Goal: Task Accomplishment & Management: Use online tool/utility

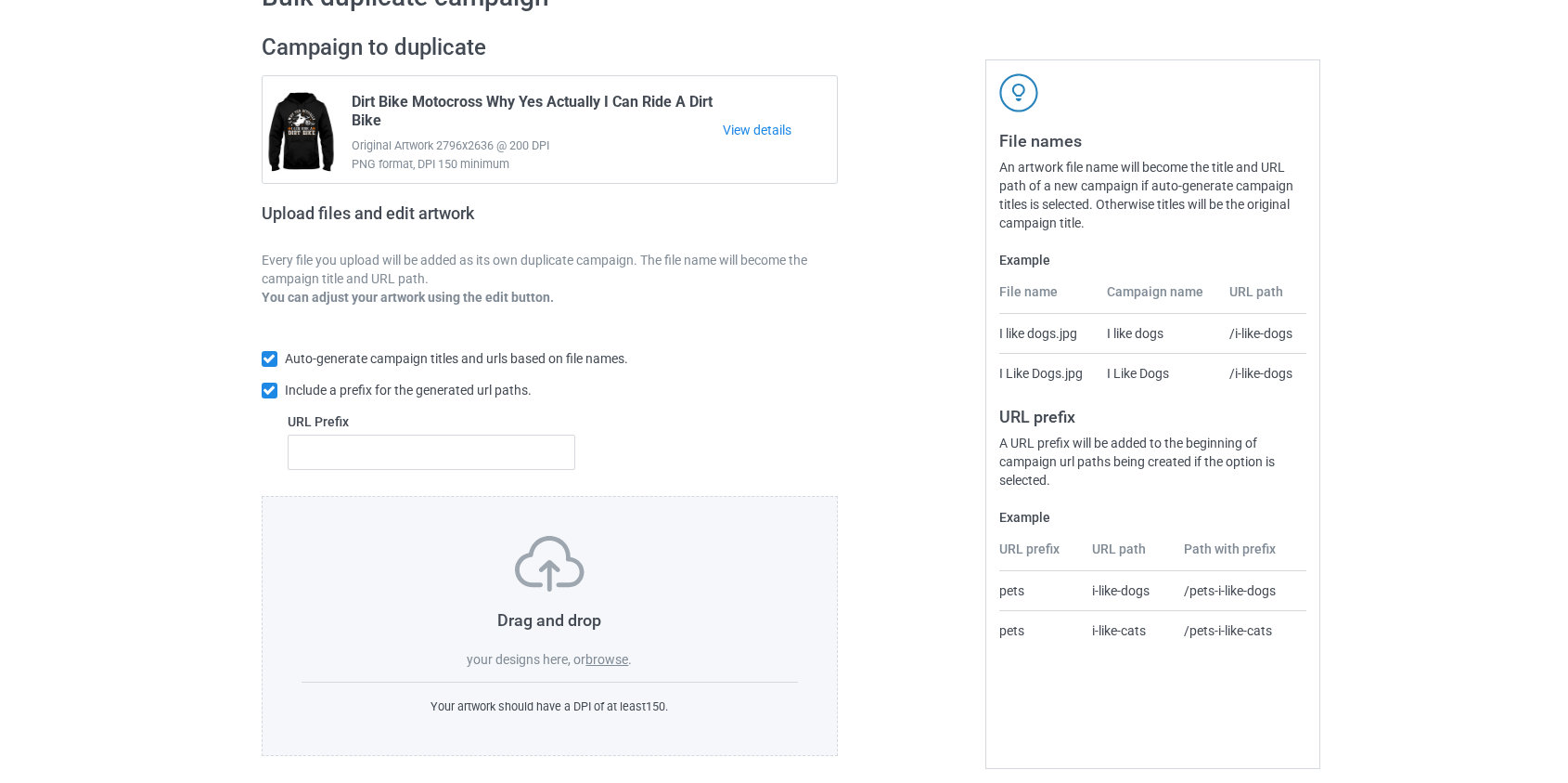
scroll to position [121, 0]
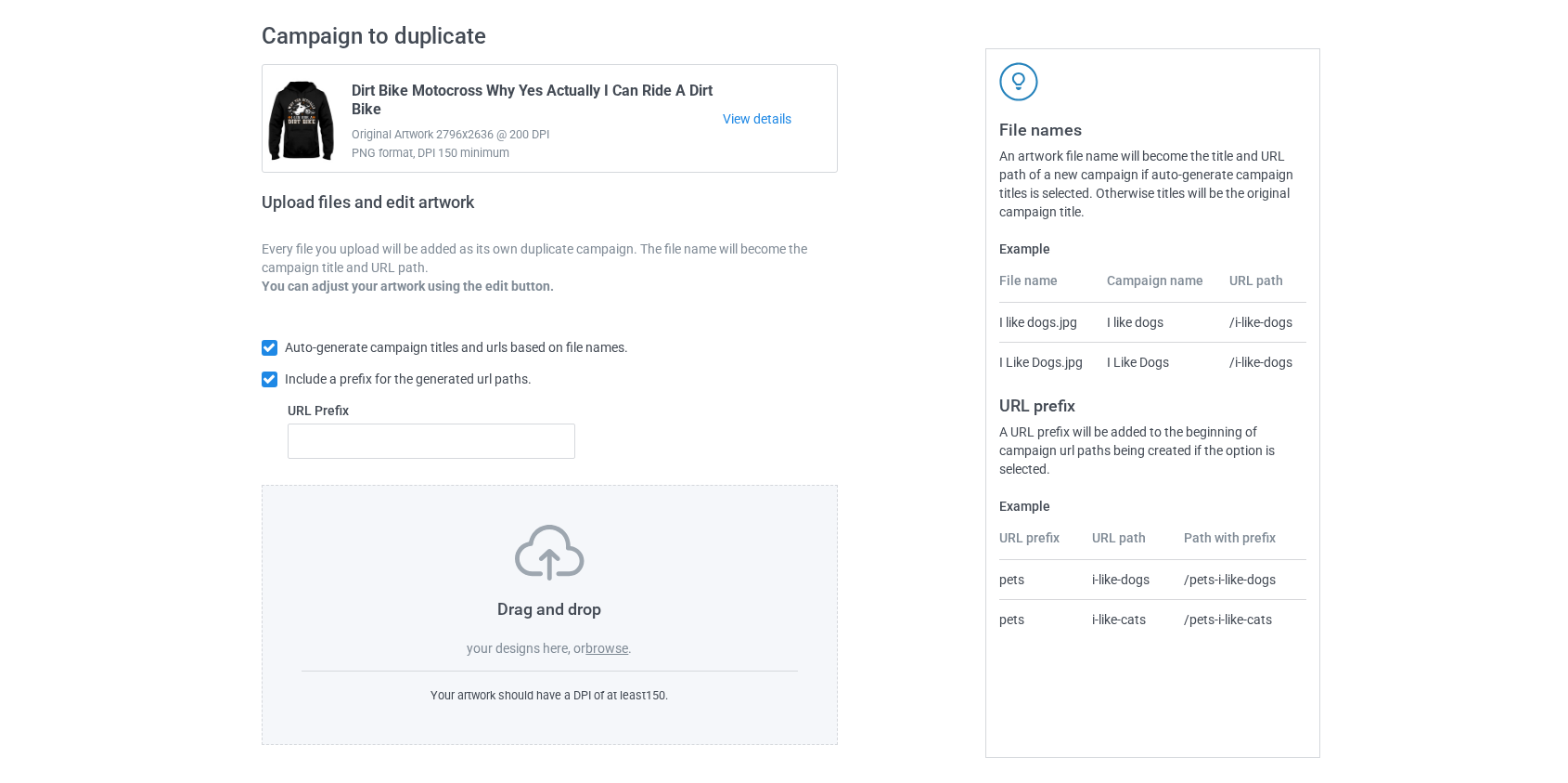
click at [612, 649] on label "browse" at bounding box center [606, 648] width 42 height 15
click at [0, 0] on input "browse" at bounding box center [0, 0] width 0 height 0
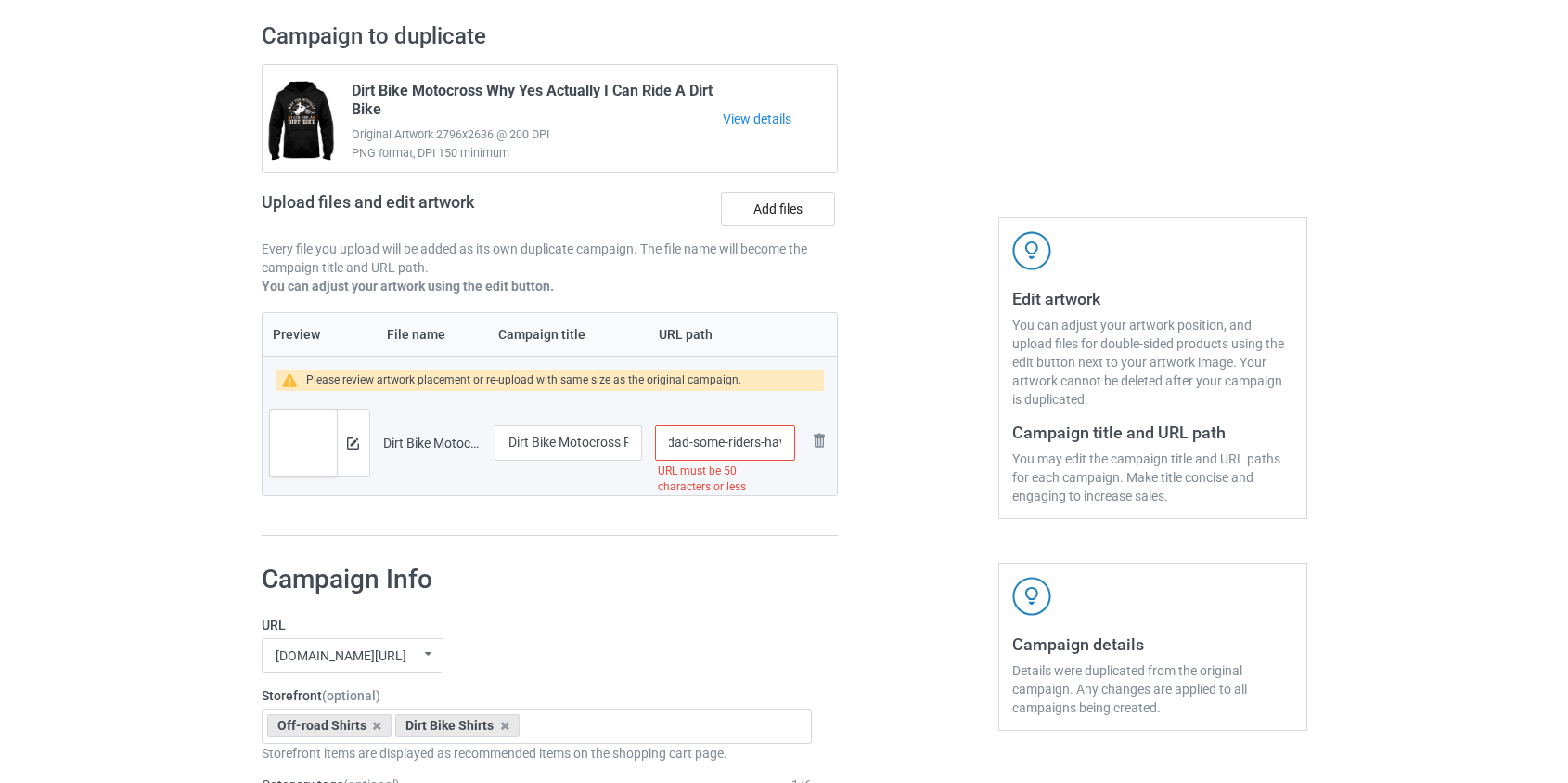
scroll to position [0, 549]
drag, startPoint x: 680, startPoint y: 438, endPoint x: 751, endPoint y: 444, distance: 71.3
click at [751, 444] on input "/dirt-bike-motocross-riding-dad-some-riders-have-to-wait-their-entire-life-to-m…" at bounding box center [725, 442] width 140 height 35
type input "/dbmine"
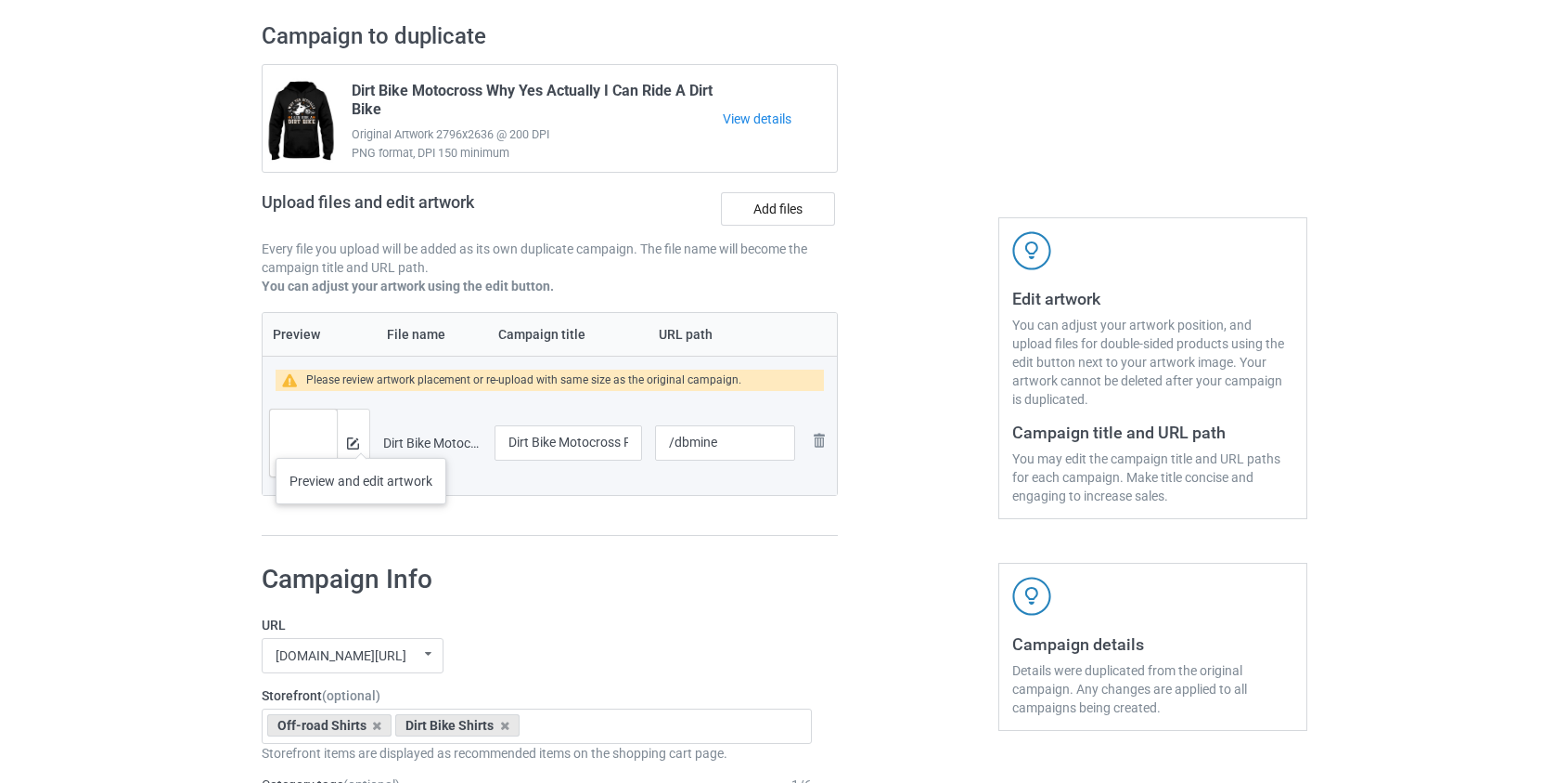
click at [359, 439] on div at bounding box center [353, 442] width 32 height 67
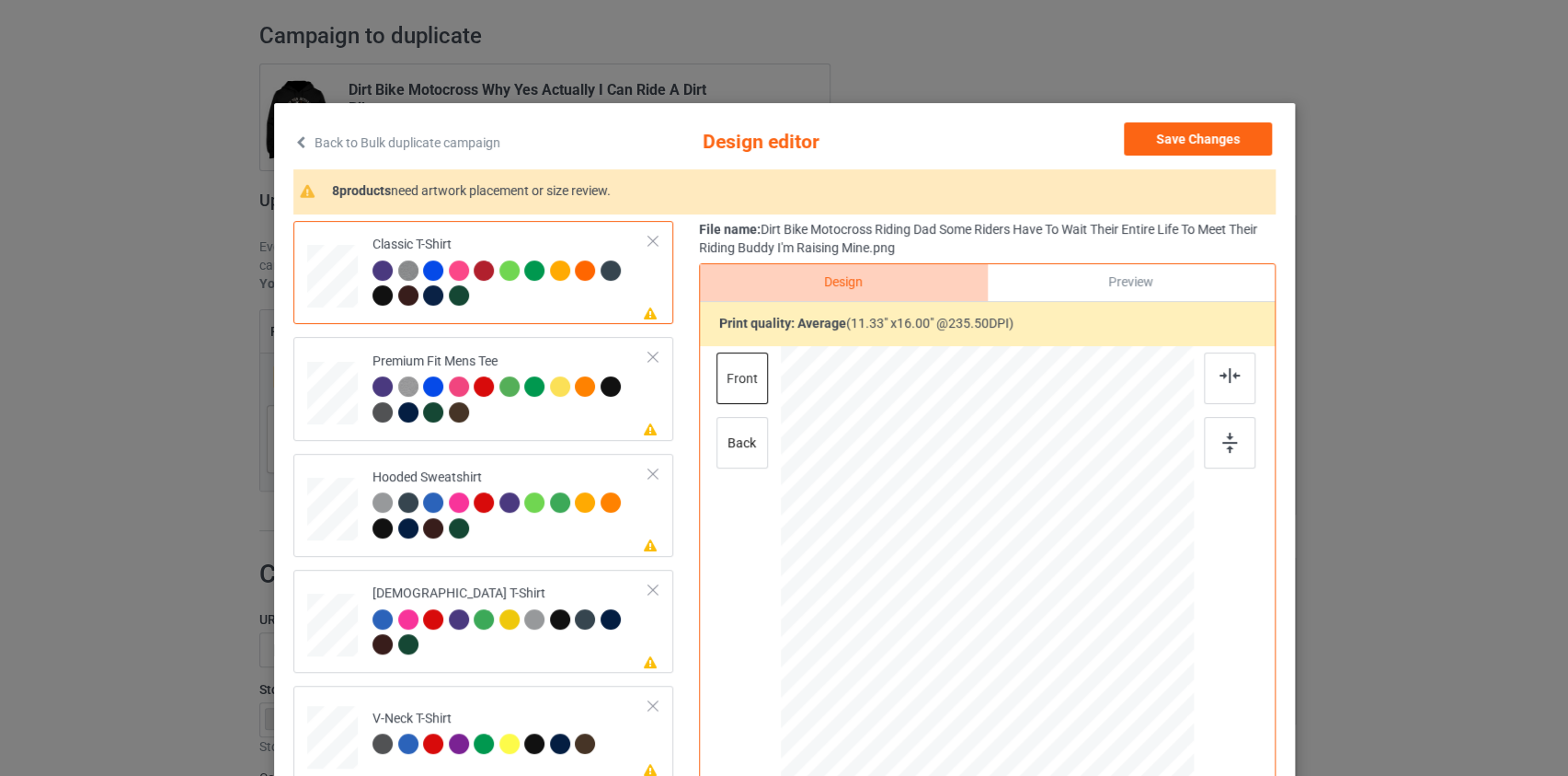
click at [432, 141] on link "Back to Bulk duplicate campaign" at bounding box center [396, 142] width 207 height 40
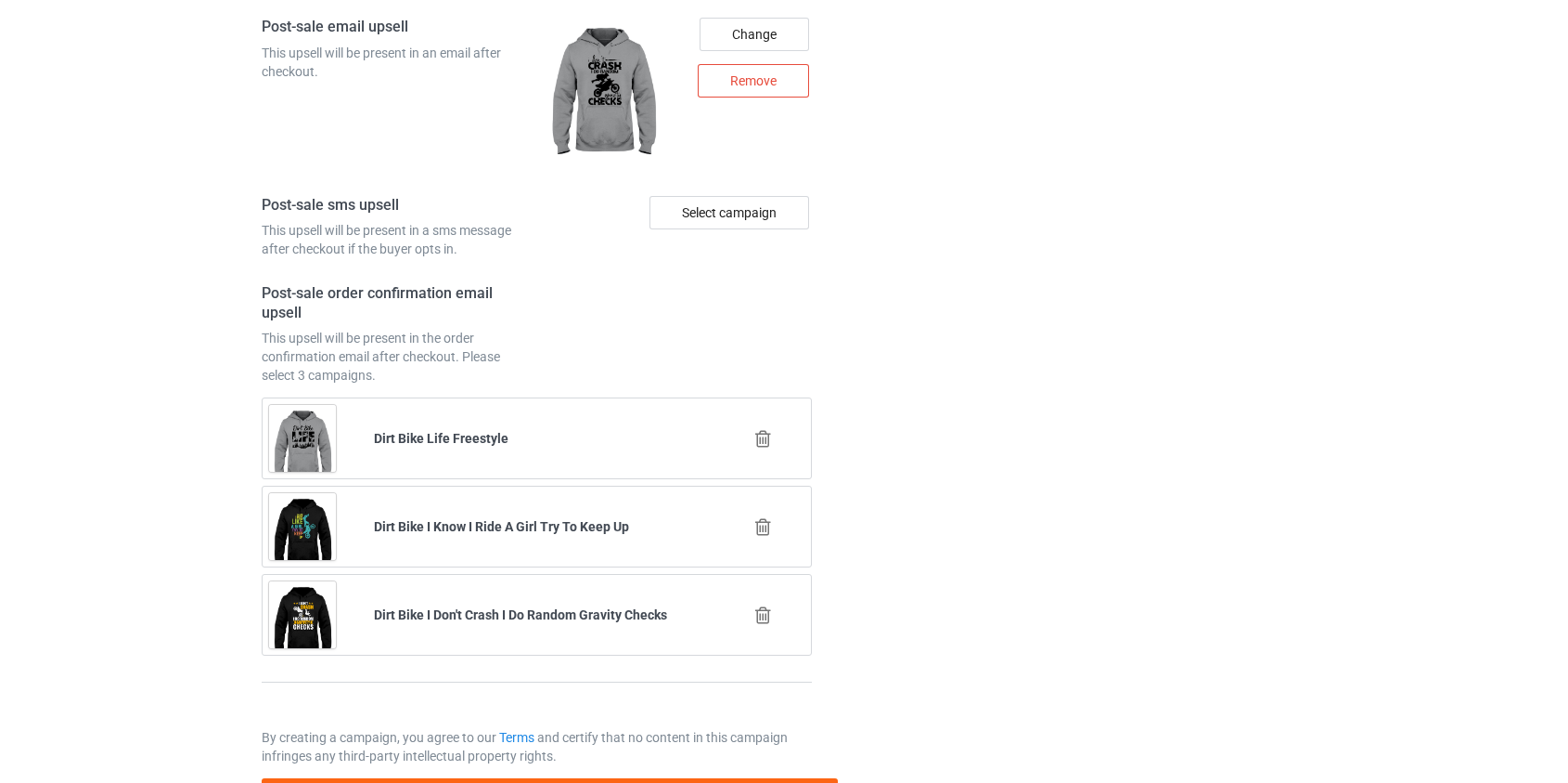
scroll to position [2602, 0]
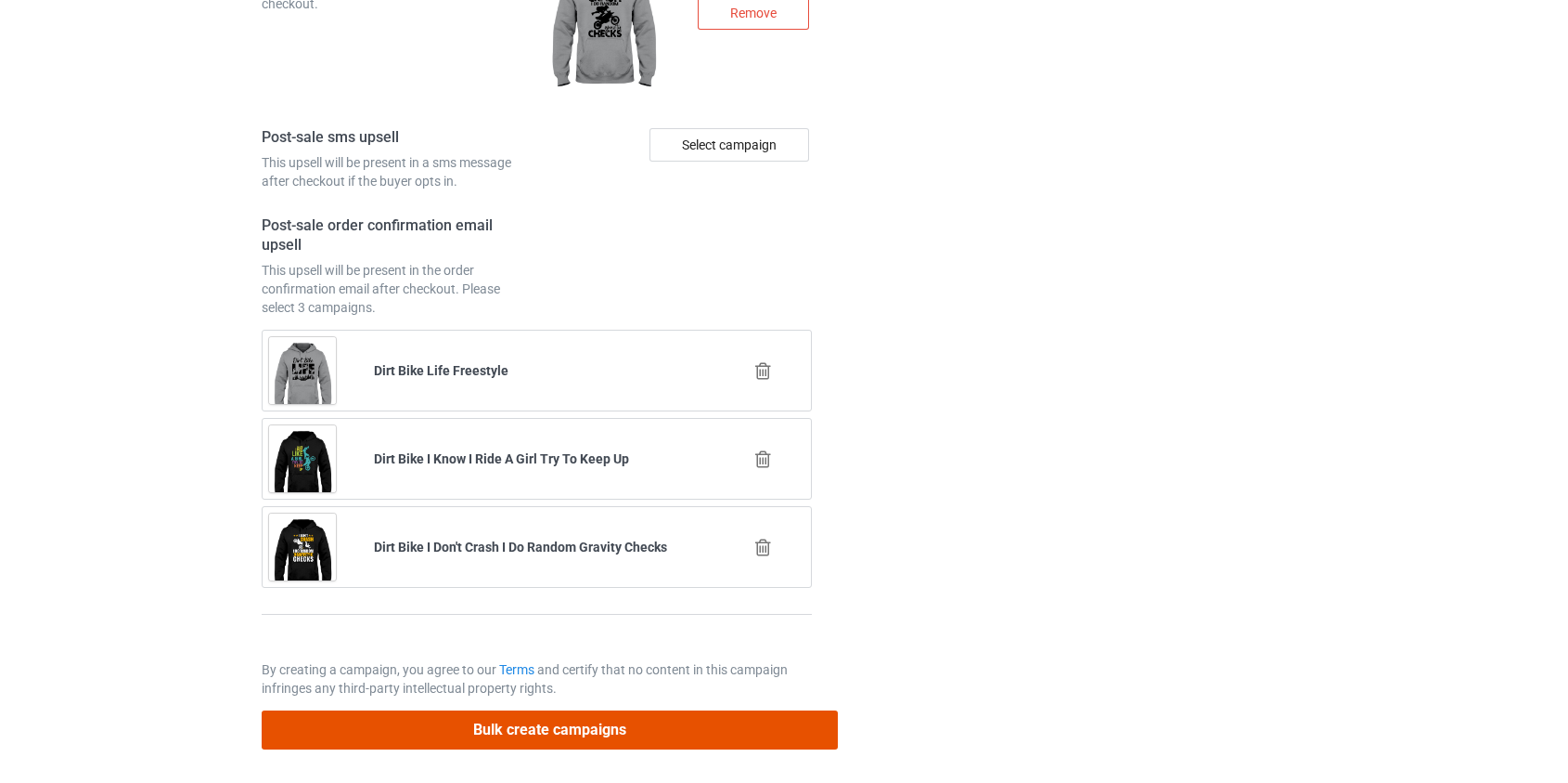
click at [556, 719] on button "Bulk create campaigns" at bounding box center [551, 729] width 577 height 38
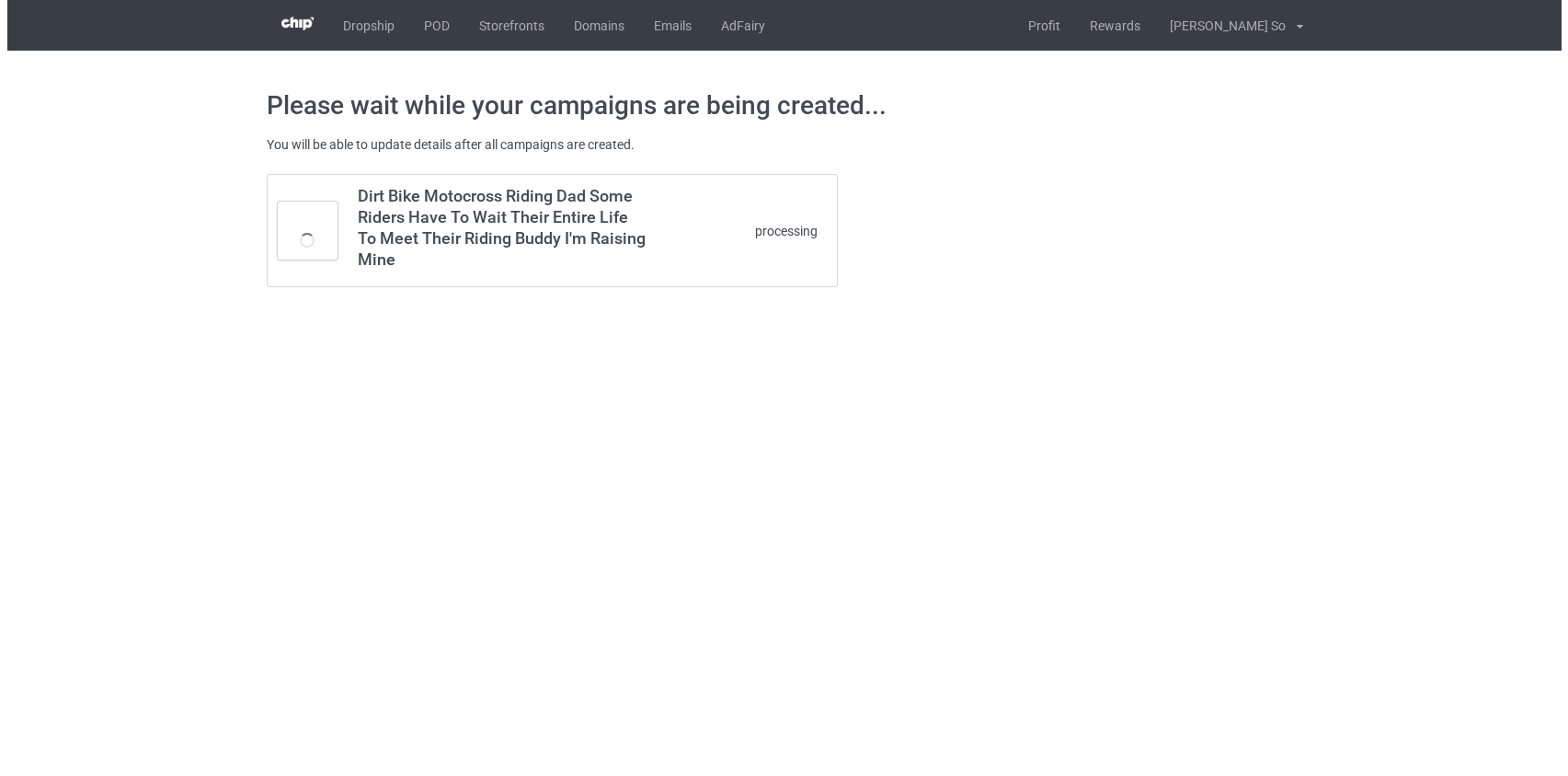
scroll to position [0, 0]
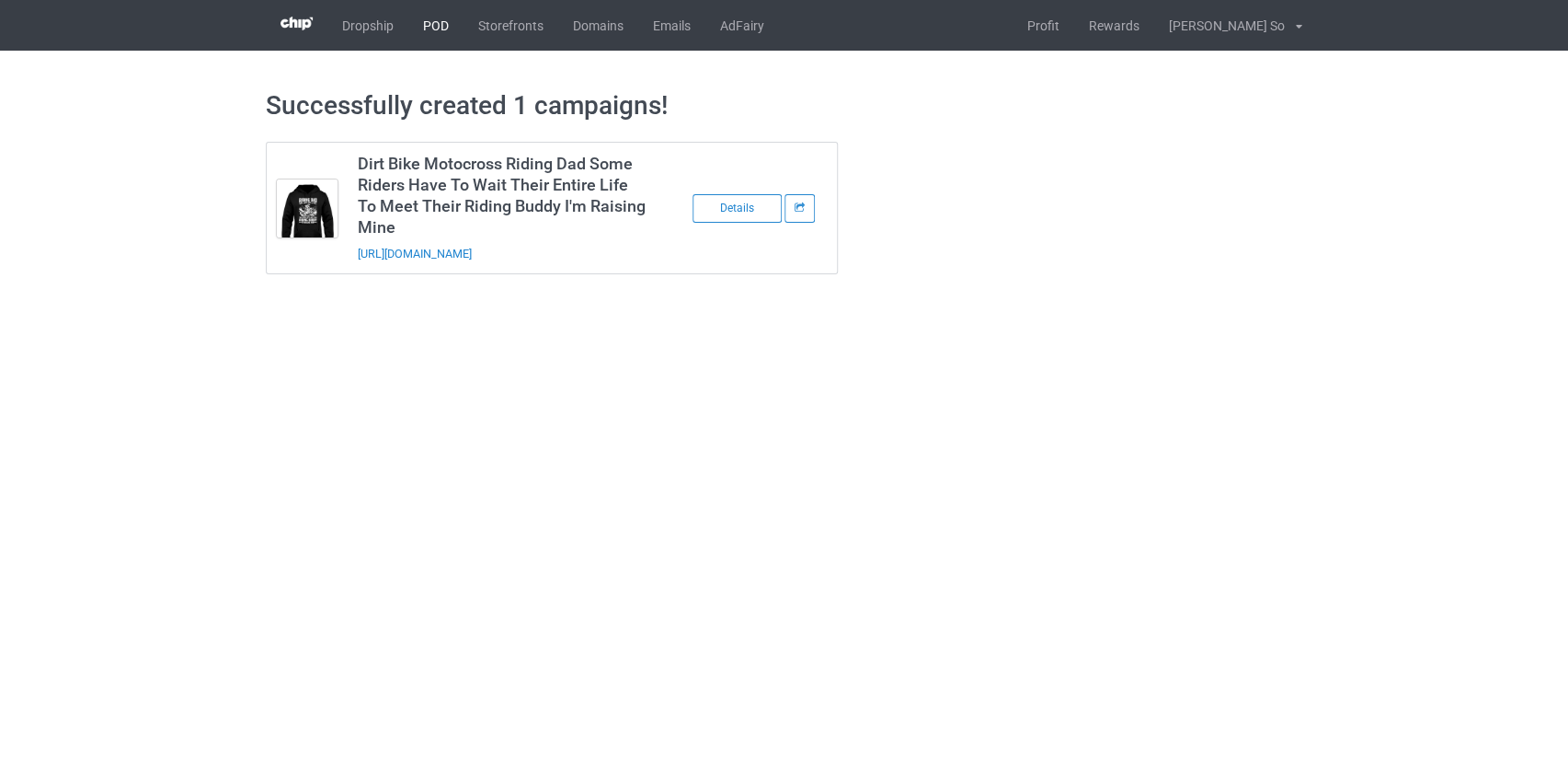
click at [442, 23] on link "POD" at bounding box center [435, 25] width 55 height 50
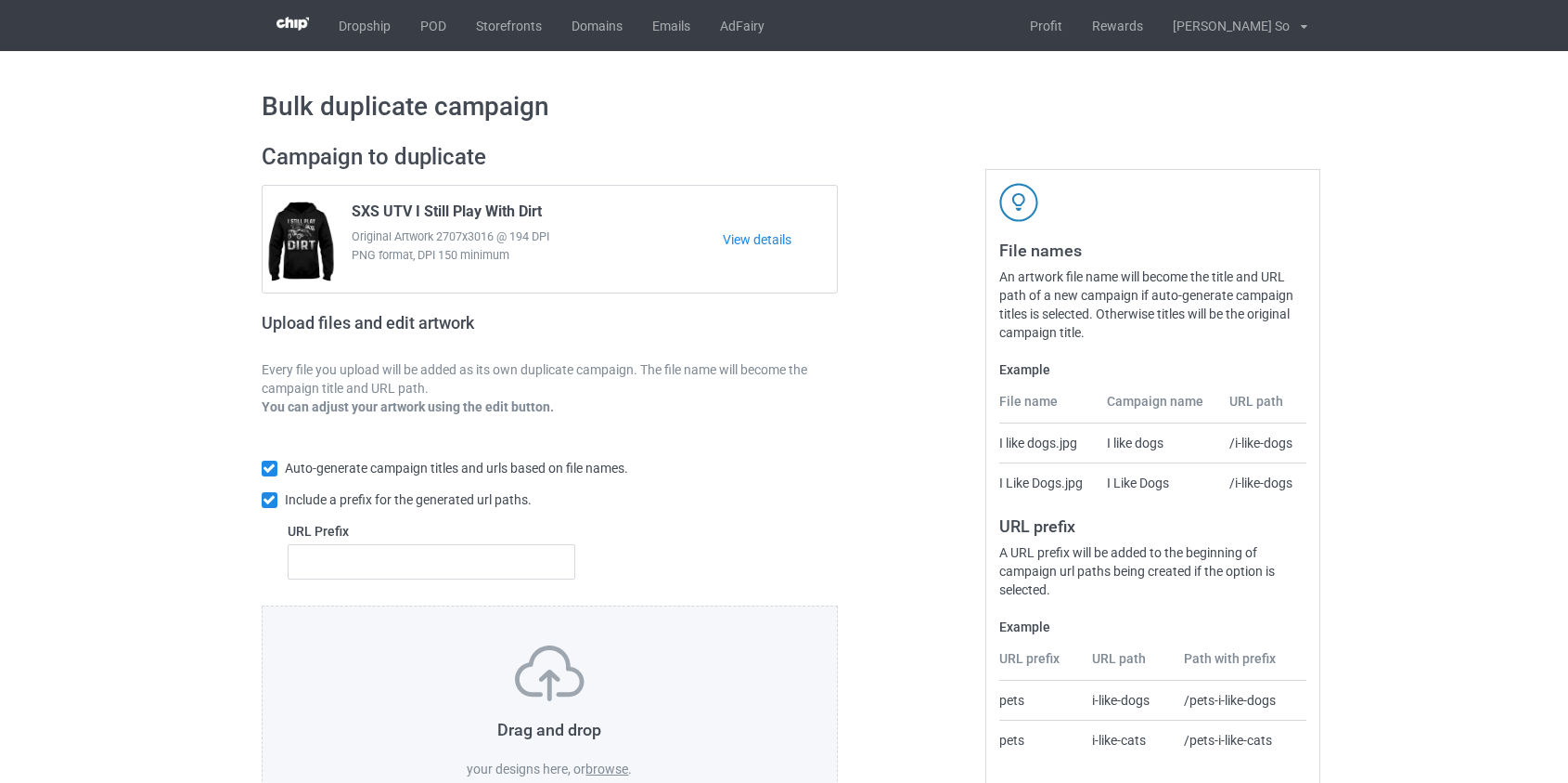
click at [606, 768] on label "browse" at bounding box center [606, 769] width 42 height 15
click at [0, 0] on input "browse" at bounding box center [0, 0] width 0 height 0
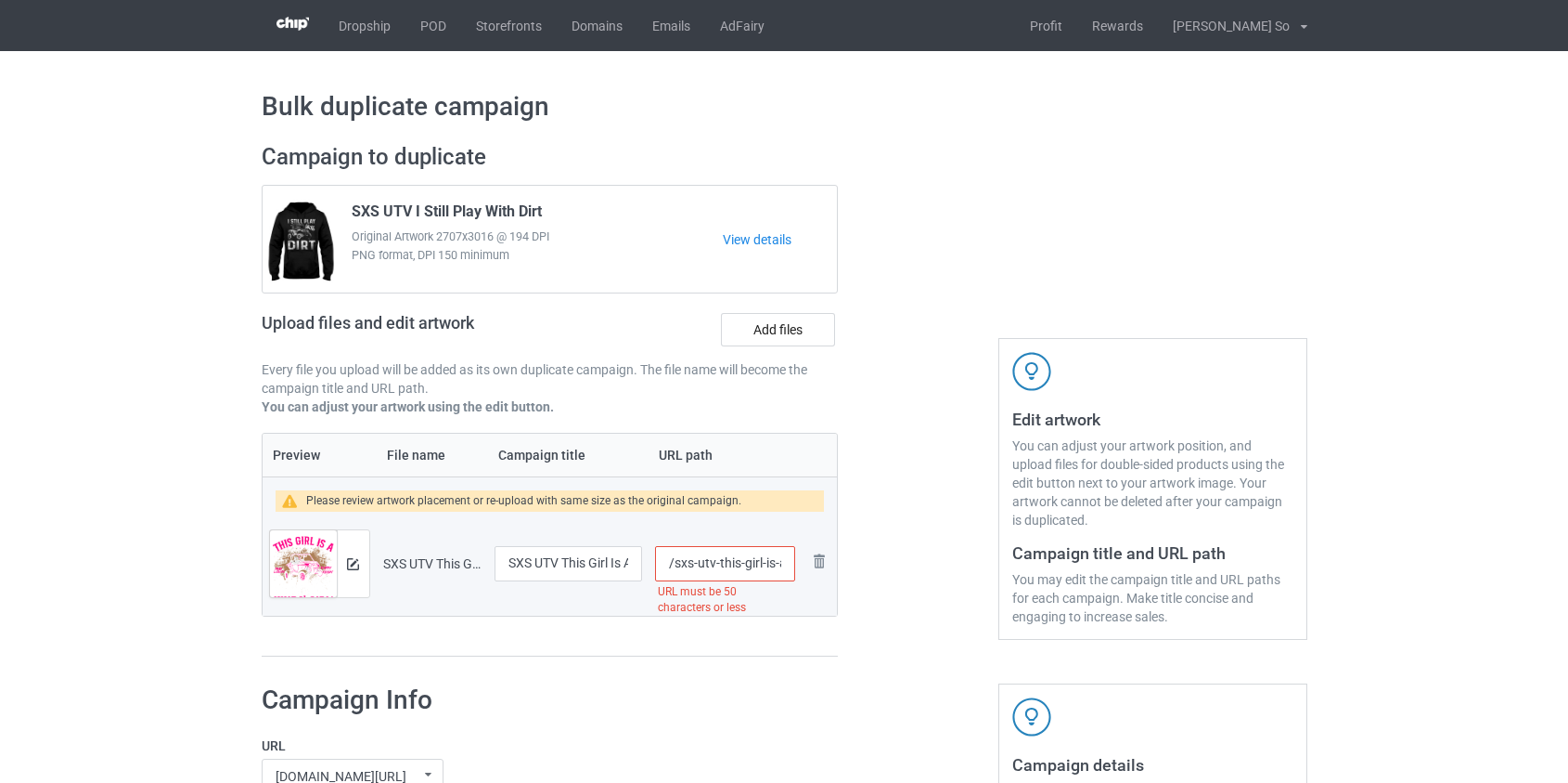
click at [684, 564] on input "/sxs-utv-this-girl-is-a-sxs-ridin-dirt-eatin-mud-lovin-puppy-kissin-trail-ridin…" at bounding box center [725, 563] width 140 height 35
click at [683, 564] on input "/sxs-utv-this-girl-is-a-sxs-ridin-dirt-eatin-mud-lovin-puppy-kissin-trail-ridin…" at bounding box center [725, 563] width 140 height 35
drag, startPoint x: 761, startPoint y: 563, endPoint x: 955, endPoint y: 590, distance: 195.9
click at [955, 590] on div "Campaign to duplicate SXS UTV I Still Play With Dirt Original Artwork 2707x3016…" at bounding box center [784, 400] width 1072 height 541
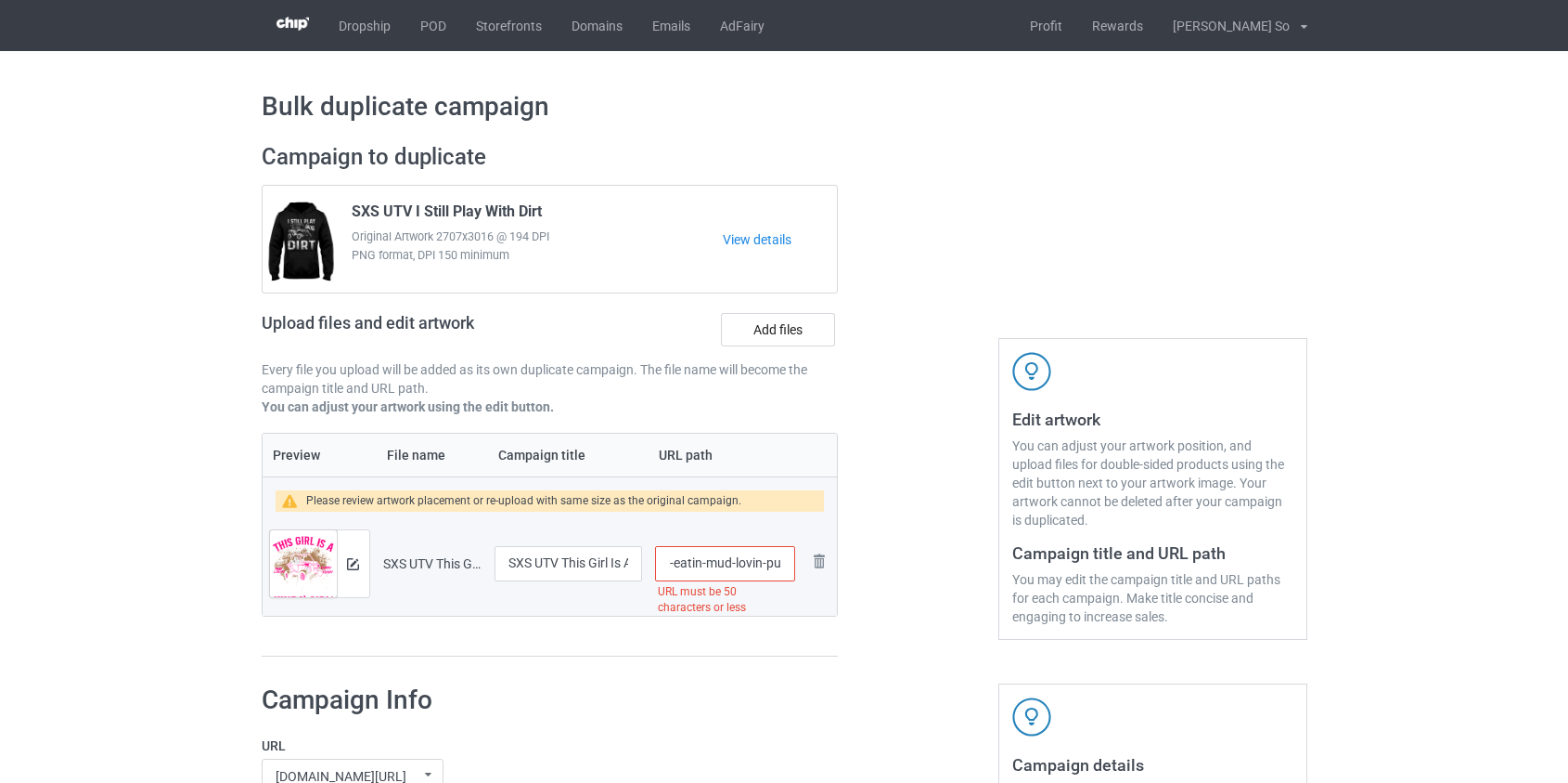
scroll to position [0, 0]
drag, startPoint x: 750, startPoint y: 563, endPoint x: 695, endPoint y: 566, distance: 55.1
click at [695, 566] on input "/utv-this-girl-is-a-sxs-ridin-dirt-eatin-mud-lovin-puppy-kissin-trail-ridin-cre…" at bounding box center [725, 563] width 140 height 35
type input "/utv-kinda"
click at [351, 556] on button at bounding box center [353, 563] width 12 height 15
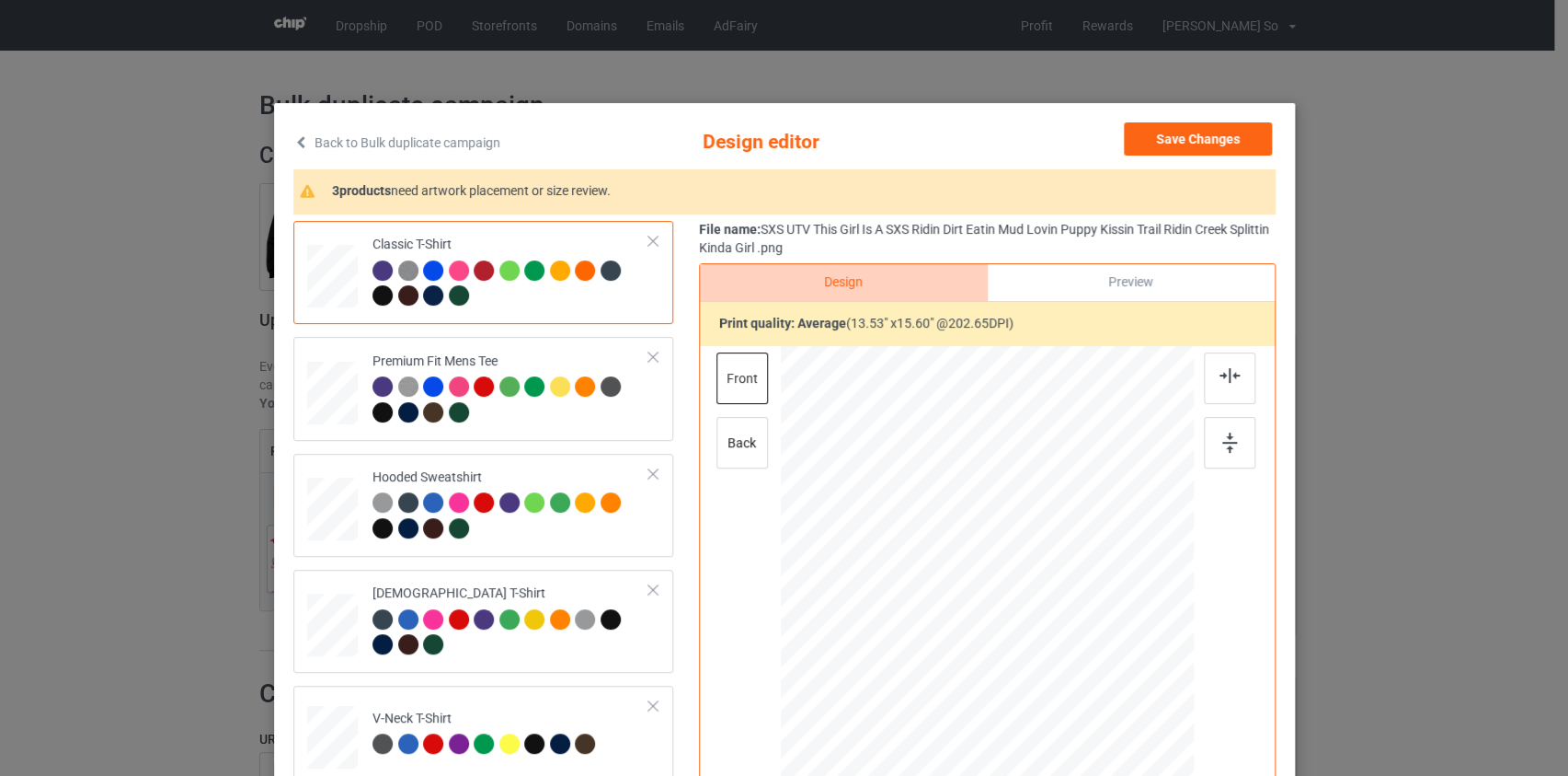
click at [340, 137] on link "Back to Bulk duplicate campaign" at bounding box center [396, 142] width 207 height 40
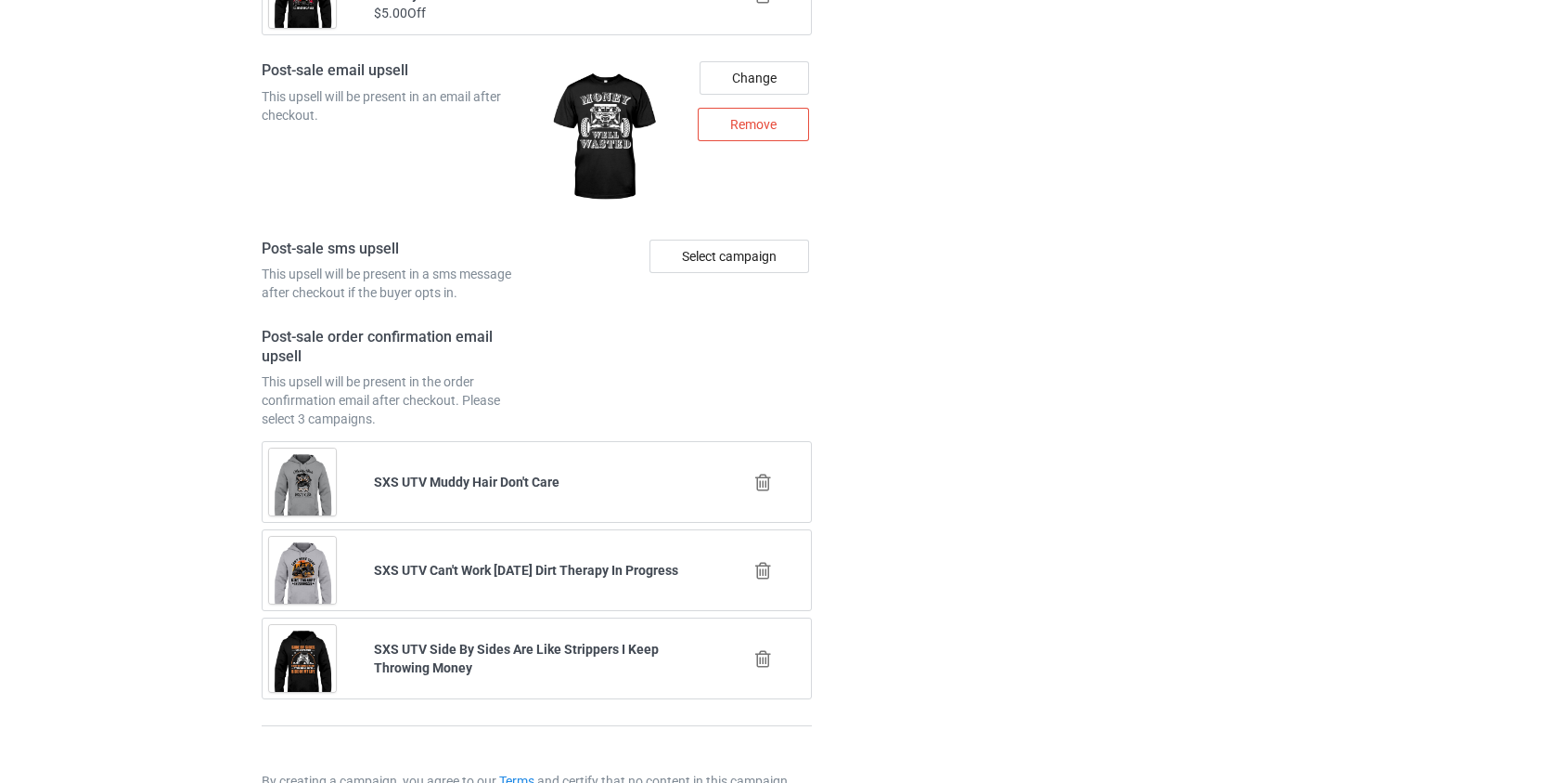
scroll to position [2602, 0]
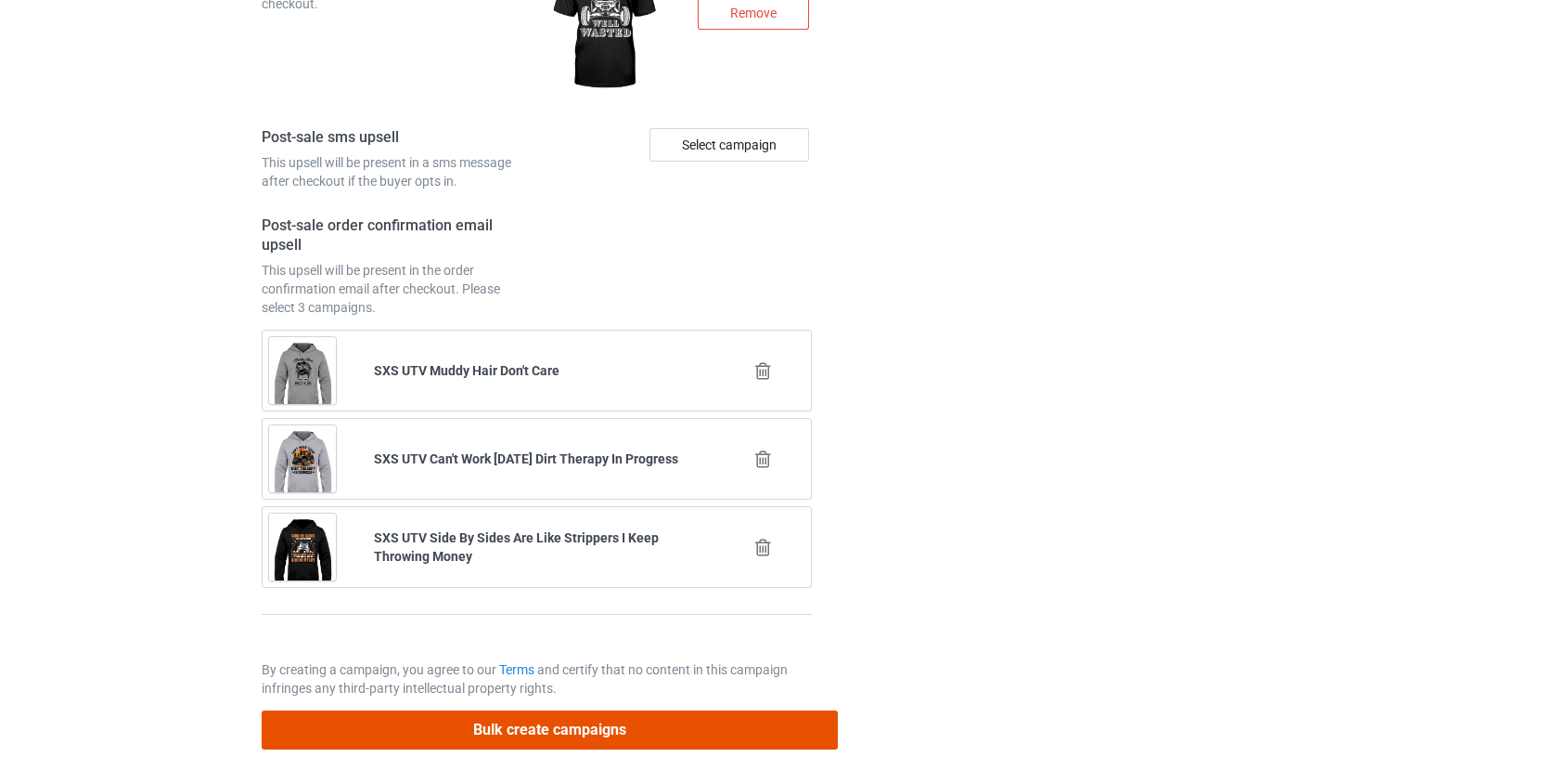
click at [529, 718] on button "Bulk create campaigns" at bounding box center [551, 729] width 577 height 38
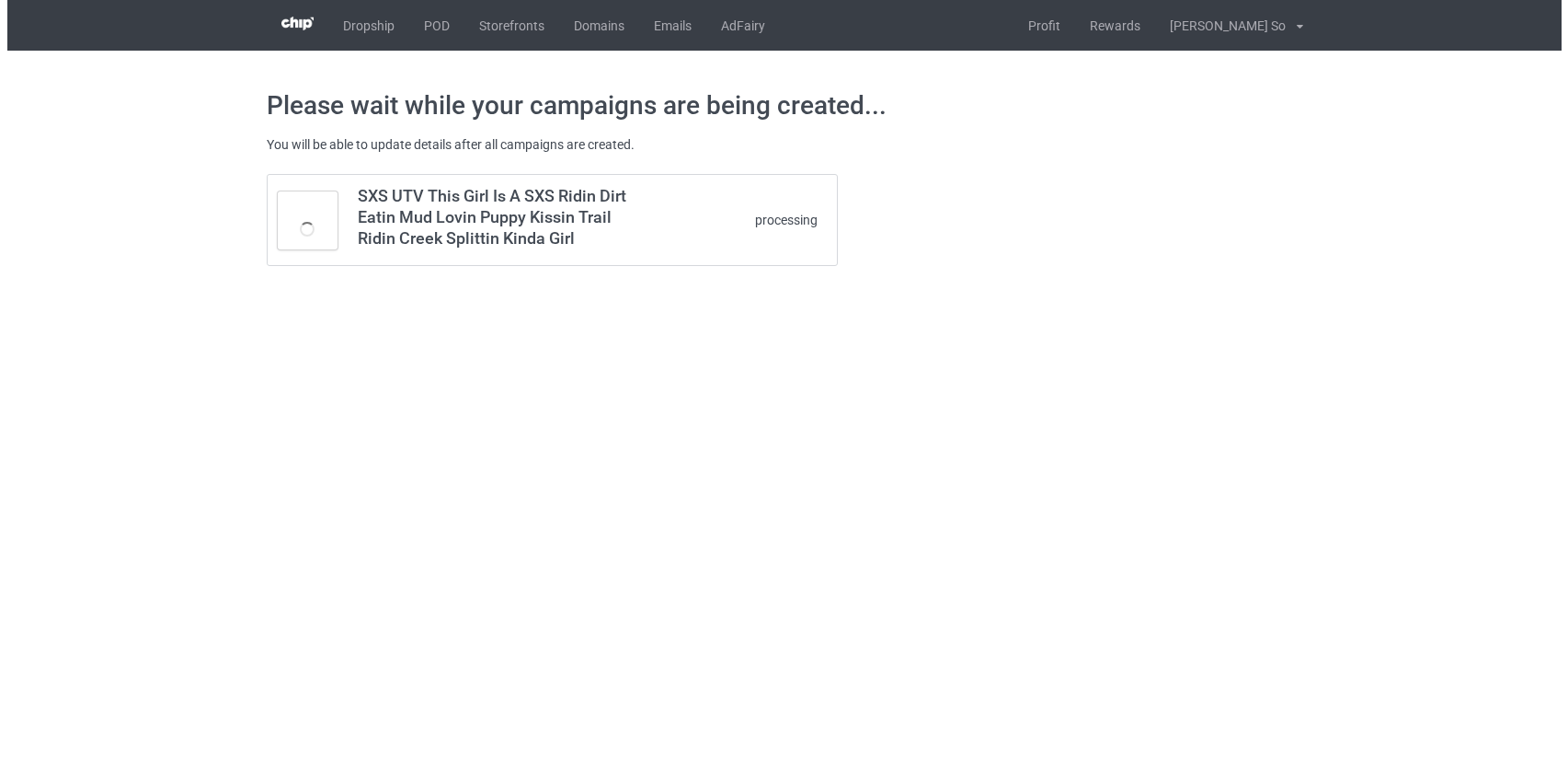
scroll to position [0, 0]
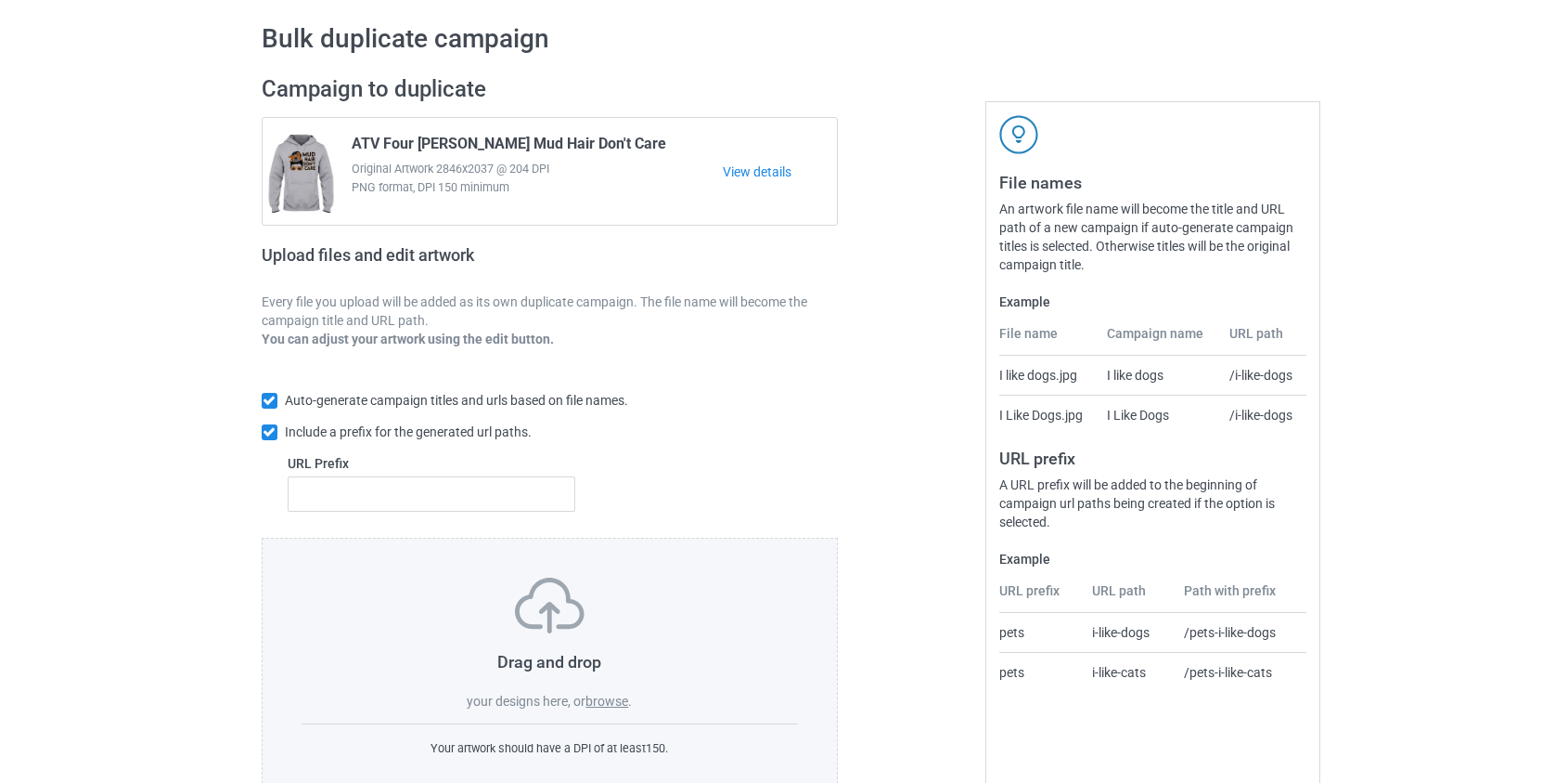
scroll to position [121, 0]
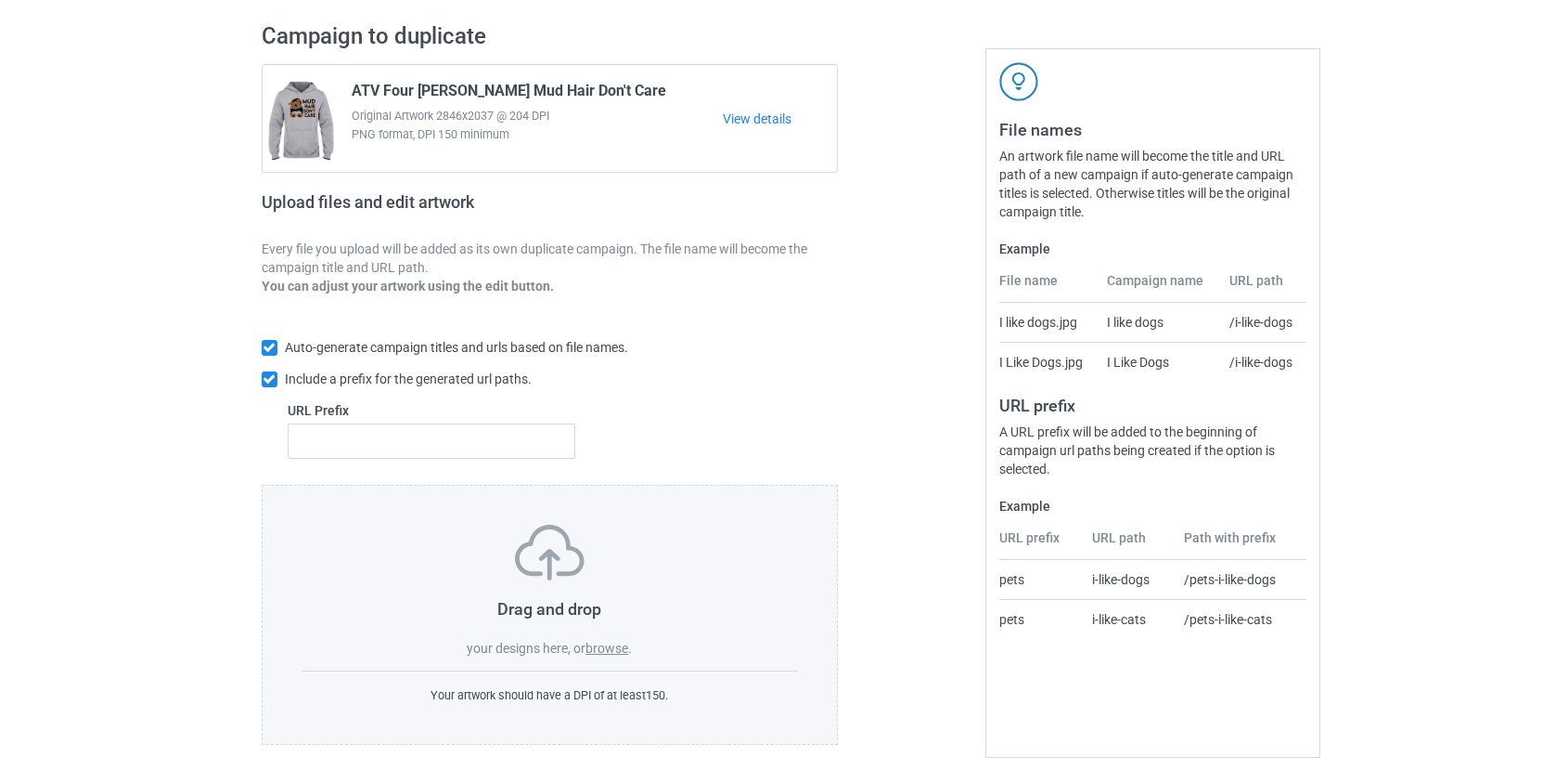
click at [593, 658] on div "Drag and drop your designs here, or browse . Your artwork should have a DPI of …" at bounding box center [551, 615] width 577 height 260
click at [603, 651] on label "browse" at bounding box center [606, 648] width 42 height 15
click at [0, 0] on input "browse" at bounding box center [0, 0] width 0 height 0
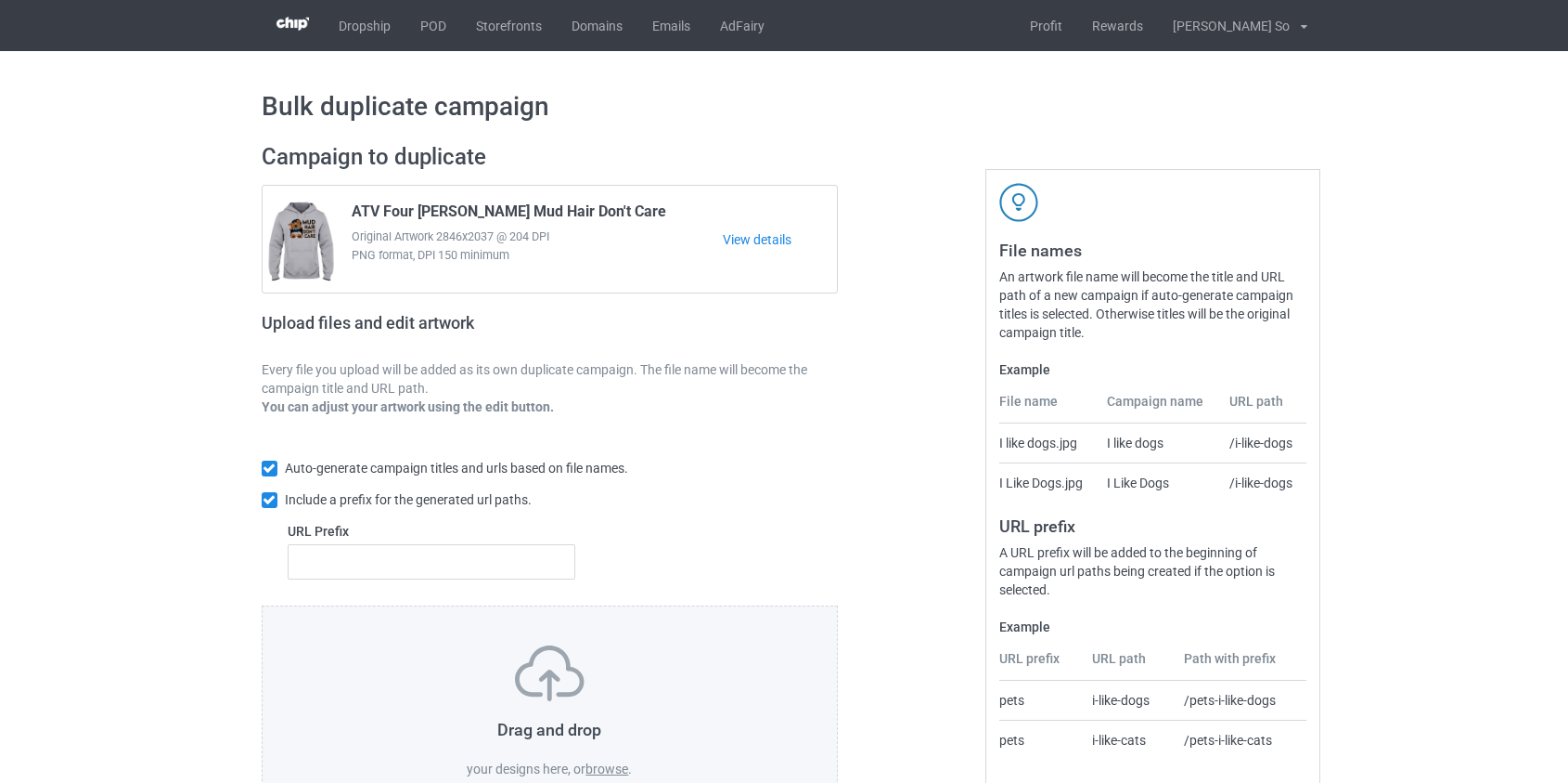
scroll to position [0, 0]
click at [433, 26] on link "POD" at bounding box center [433, 25] width 56 height 51
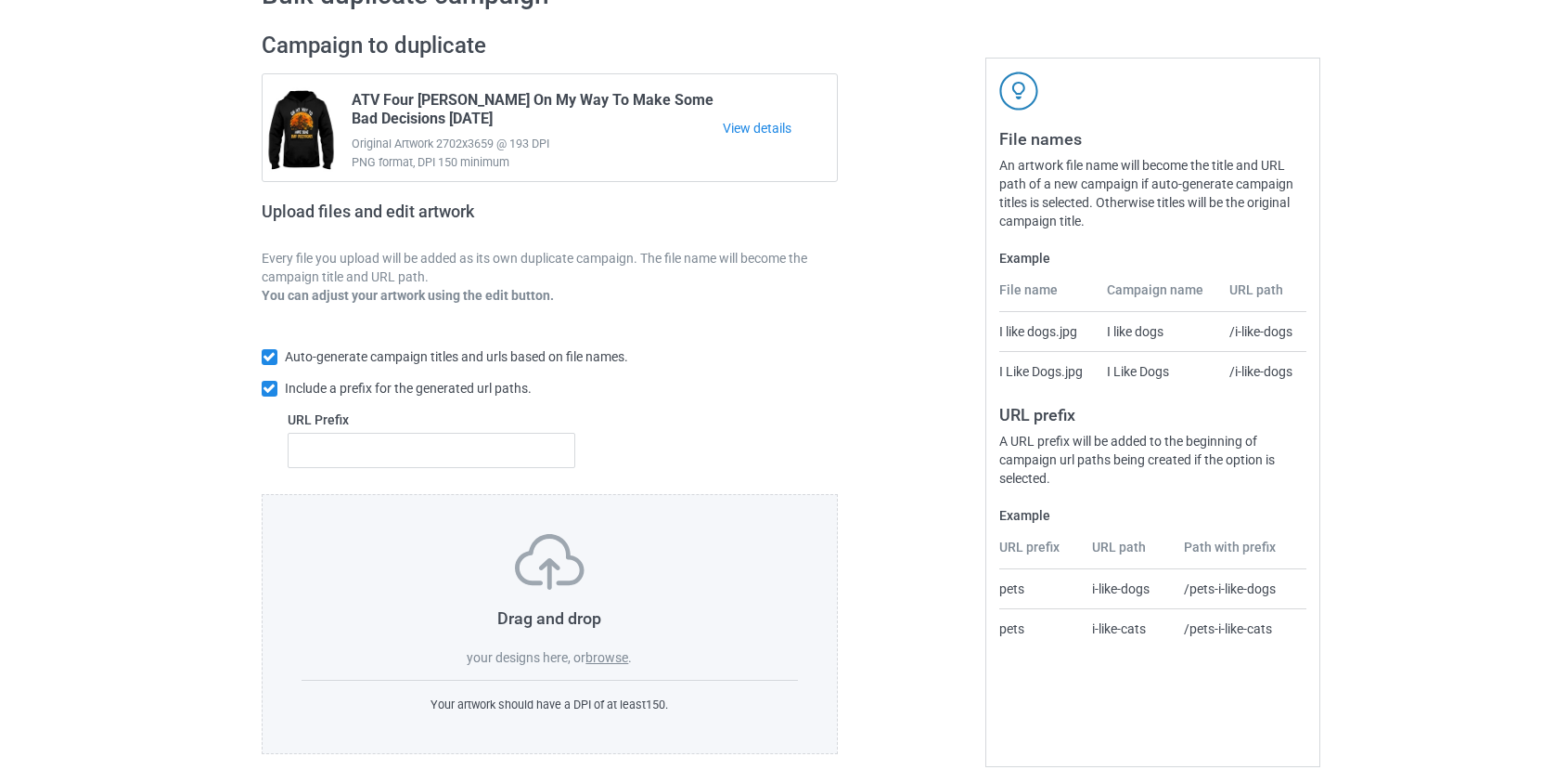
scroll to position [121, 0]
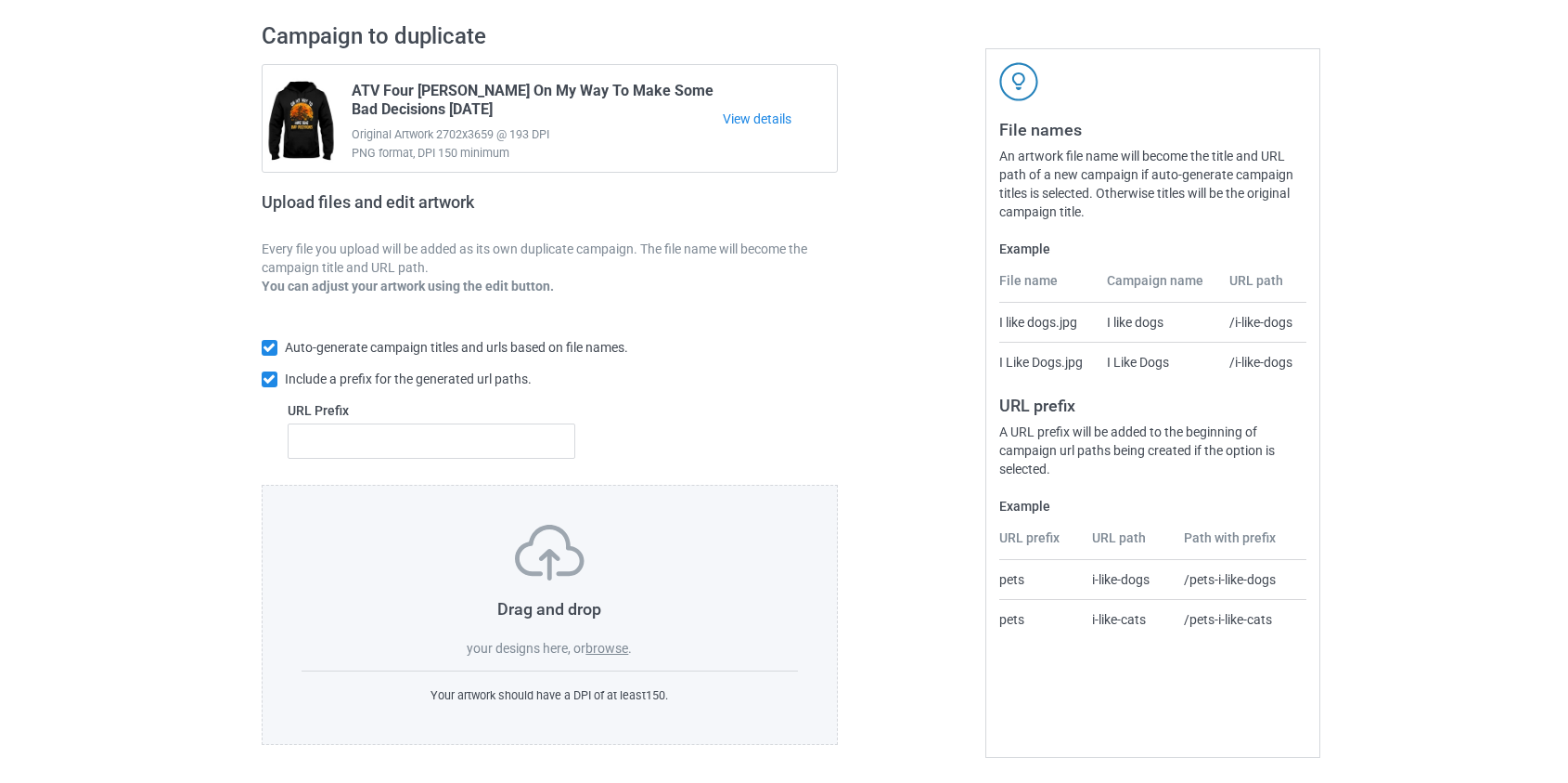
click at [612, 647] on label "browse" at bounding box center [606, 648] width 42 height 15
click at [0, 0] on input "browse" at bounding box center [0, 0] width 0 height 0
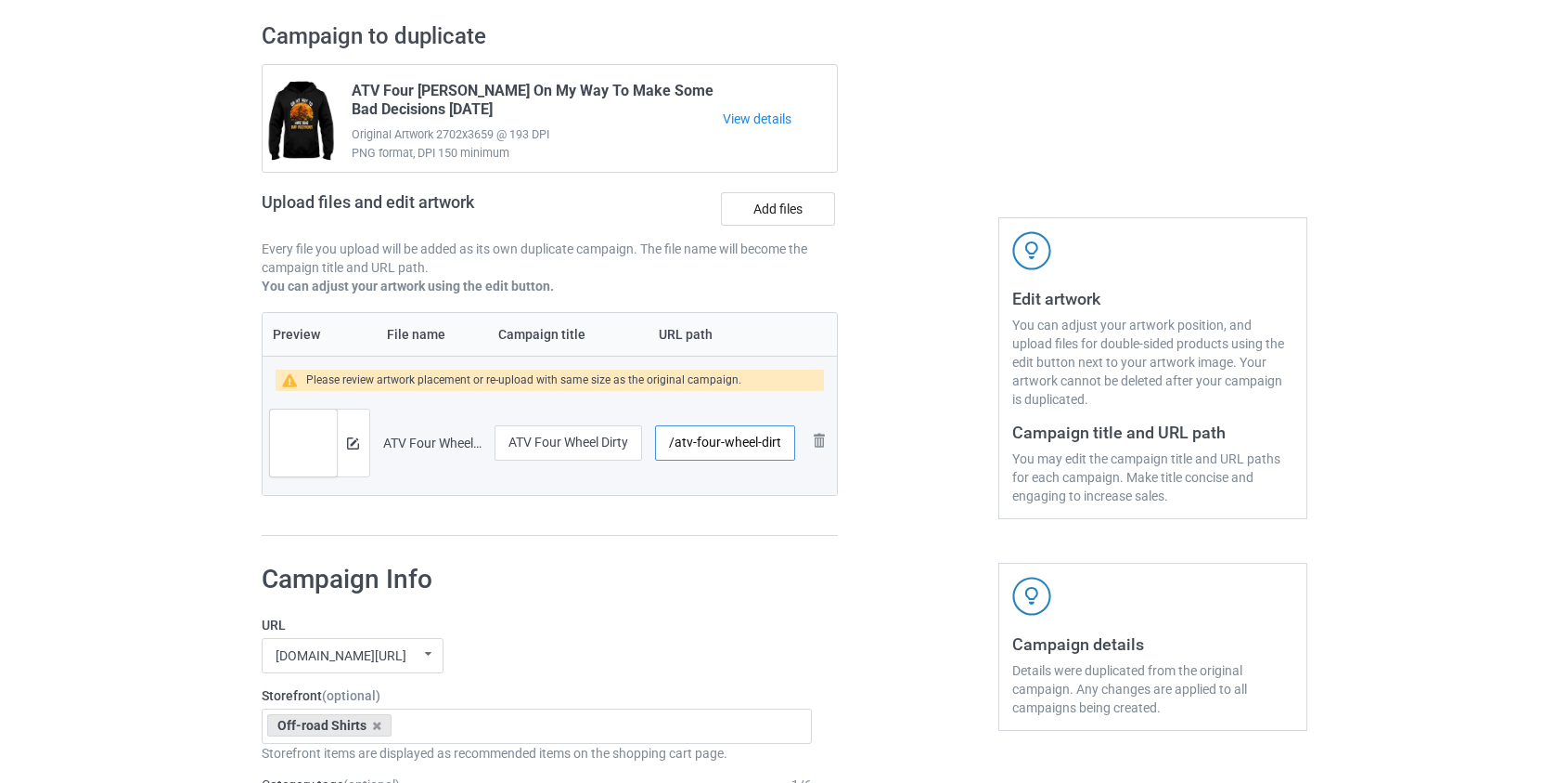
scroll to position [0, 26]
drag, startPoint x: 694, startPoint y: 438, endPoint x: 763, endPoint y: 439, distance: 69.0
click at [763, 439] on input "/atv-four-wheel-dirty-girl" at bounding box center [725, 442] width 140 height 35
type input "/atv-girl"
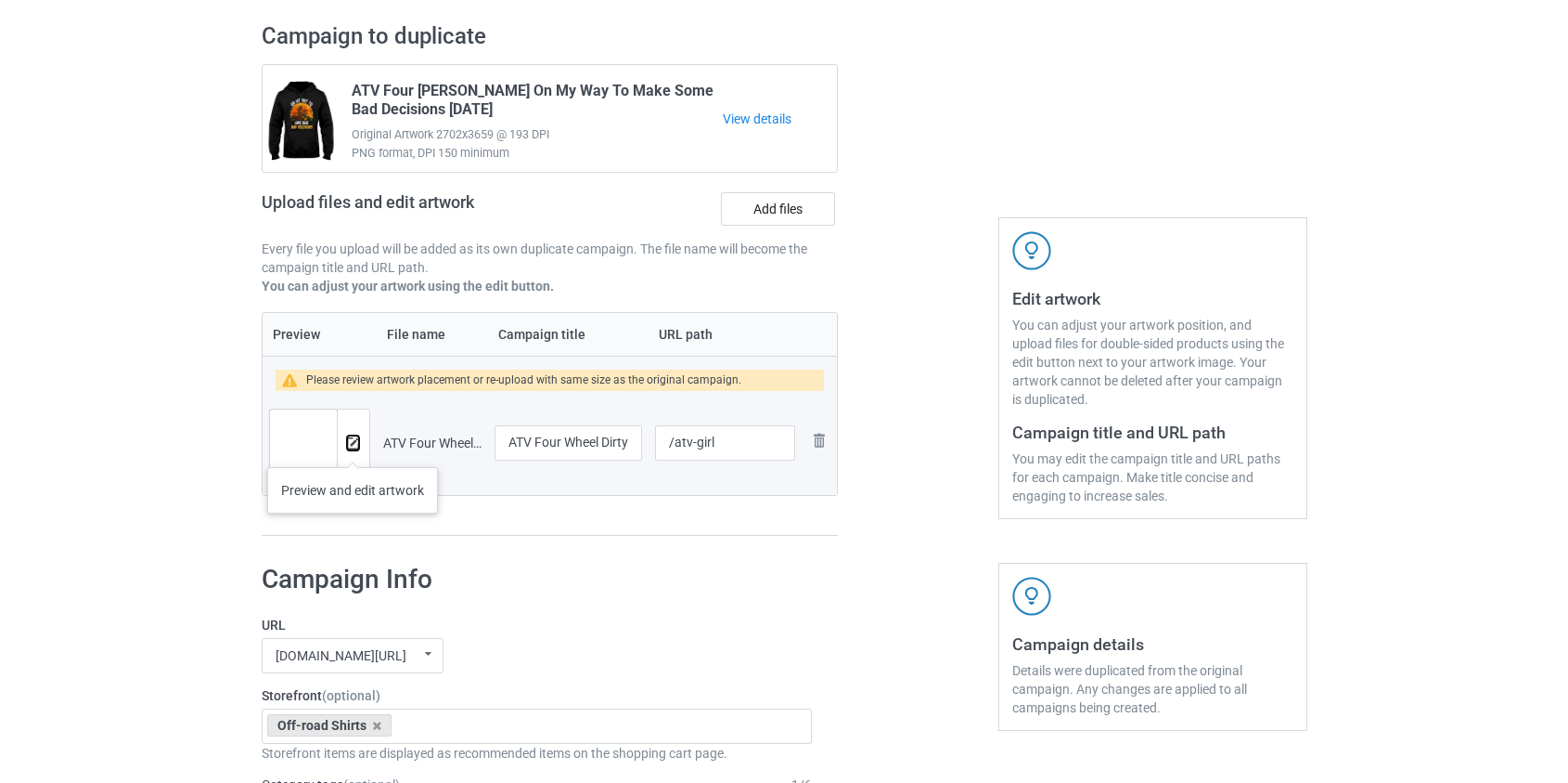
click at [353, 448] on button at bounding box center [353, 443] width 12 height 15
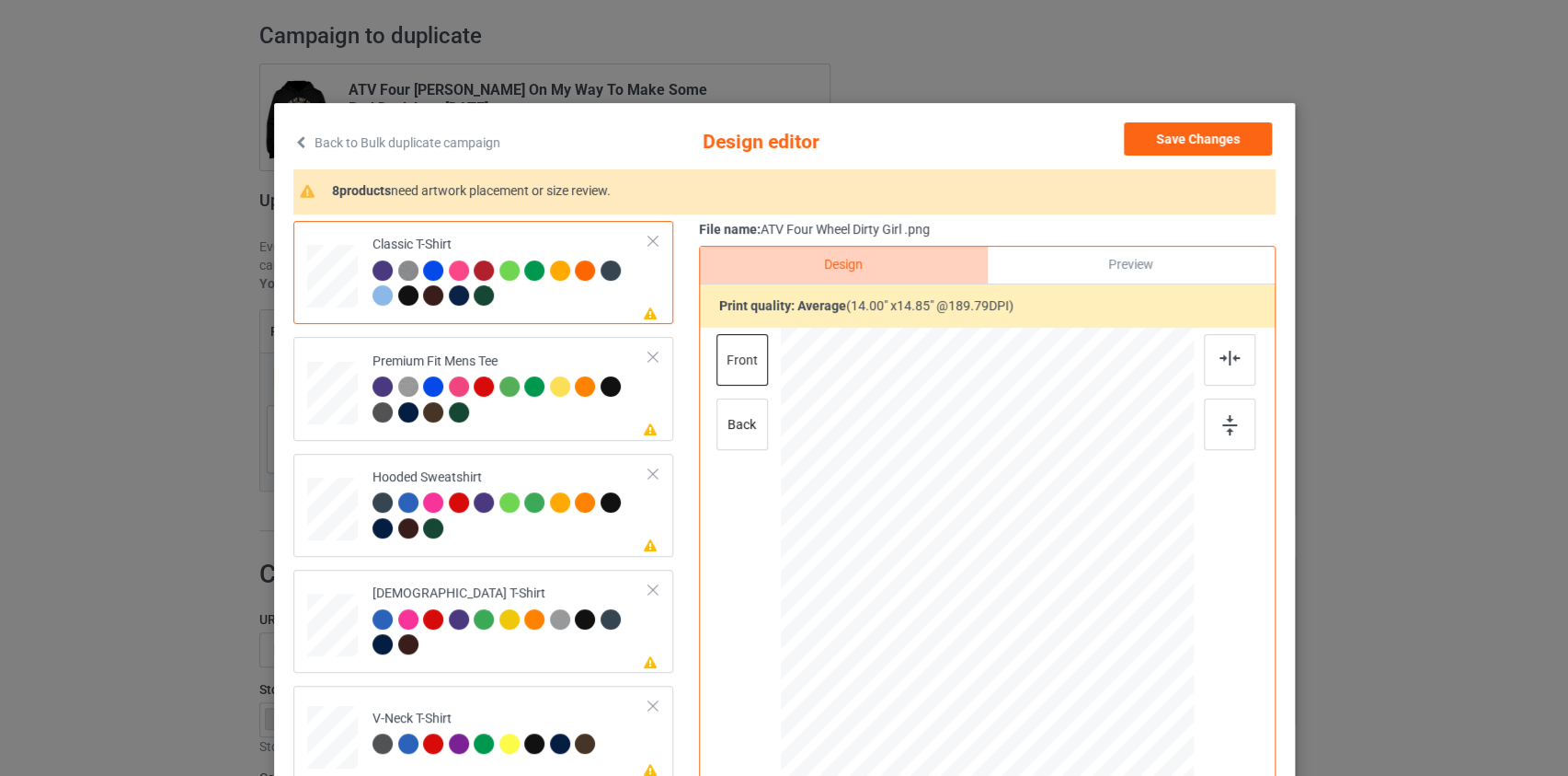
click at [393, 149] on link "Back to Bulk duplicate campaign" at bounding box center [396, 142] width 207 height 40
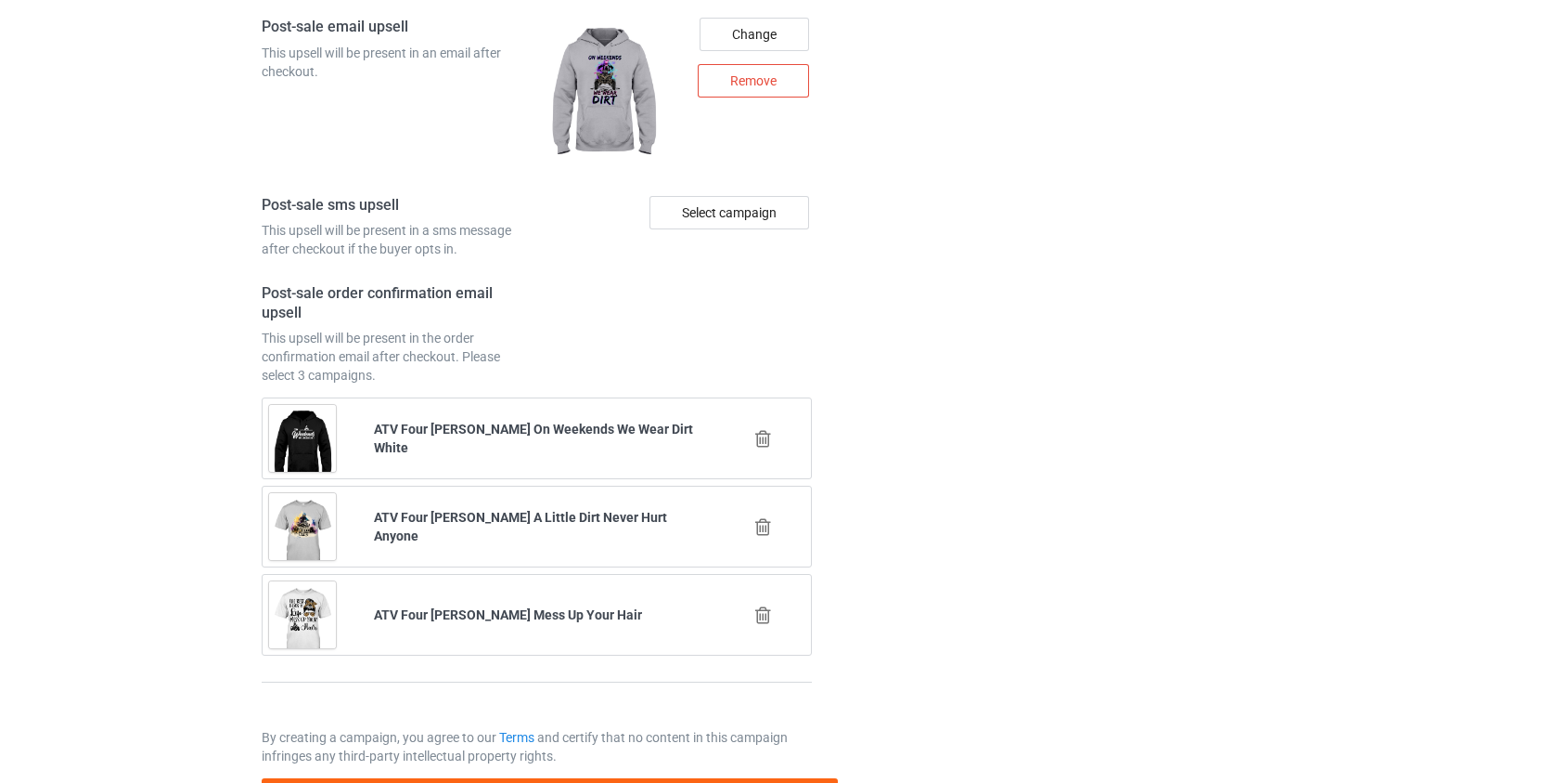
scroll to position [2602, 0]
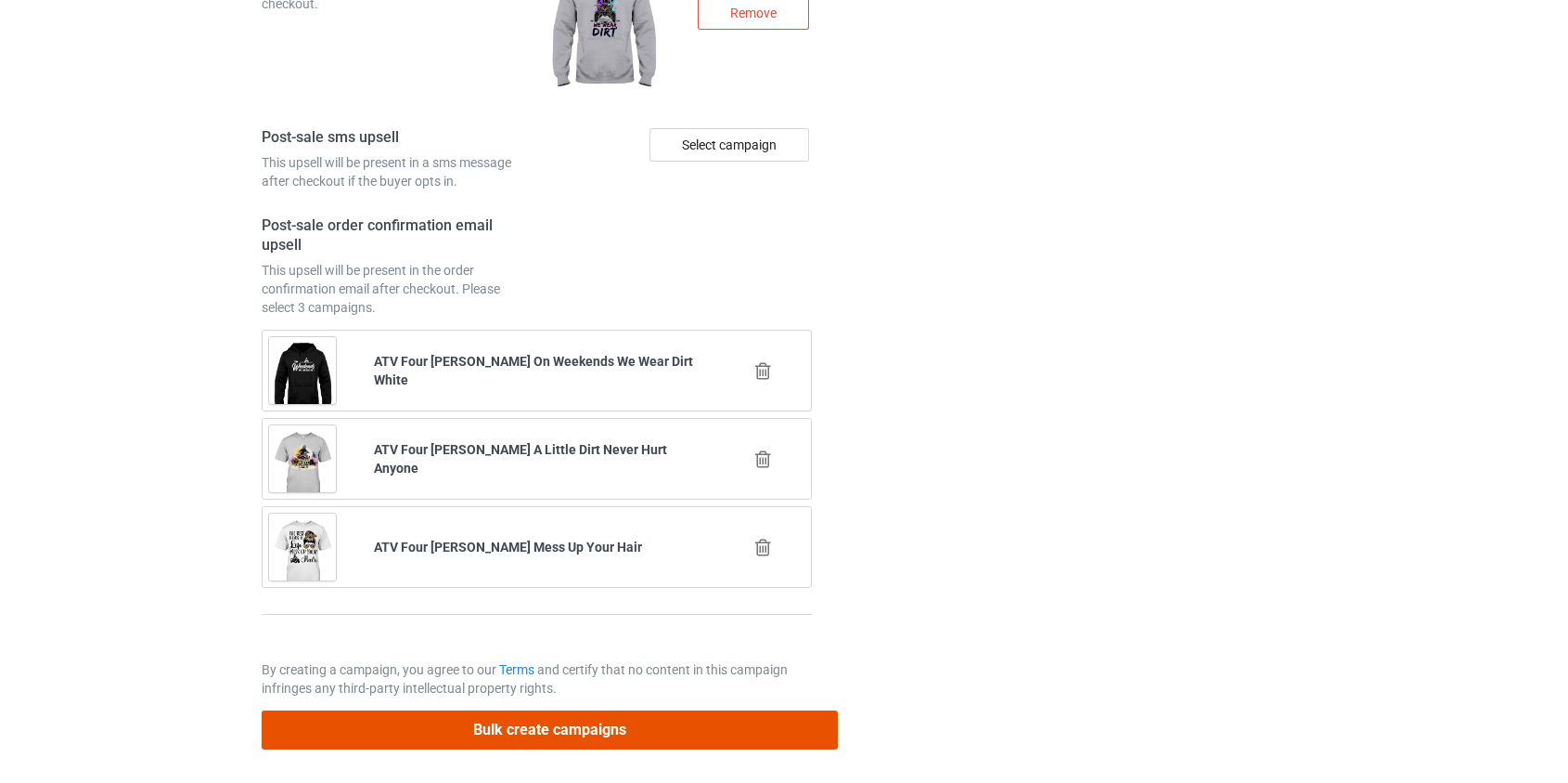
click at [562, 718] on button "Bulk create campaigns" at bounding box center [551, 729] width 577 height 38
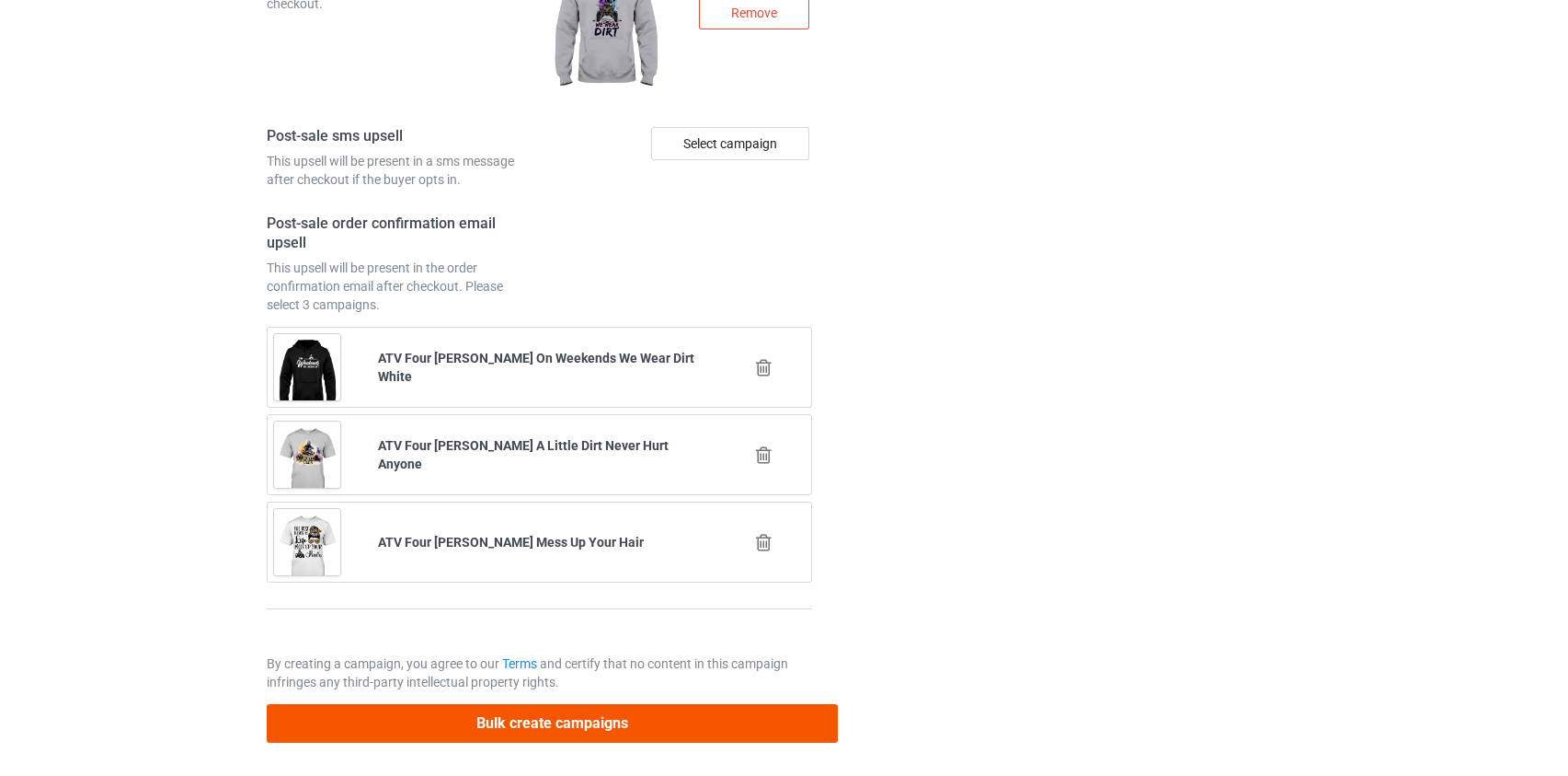
scroll to position [0, 0]
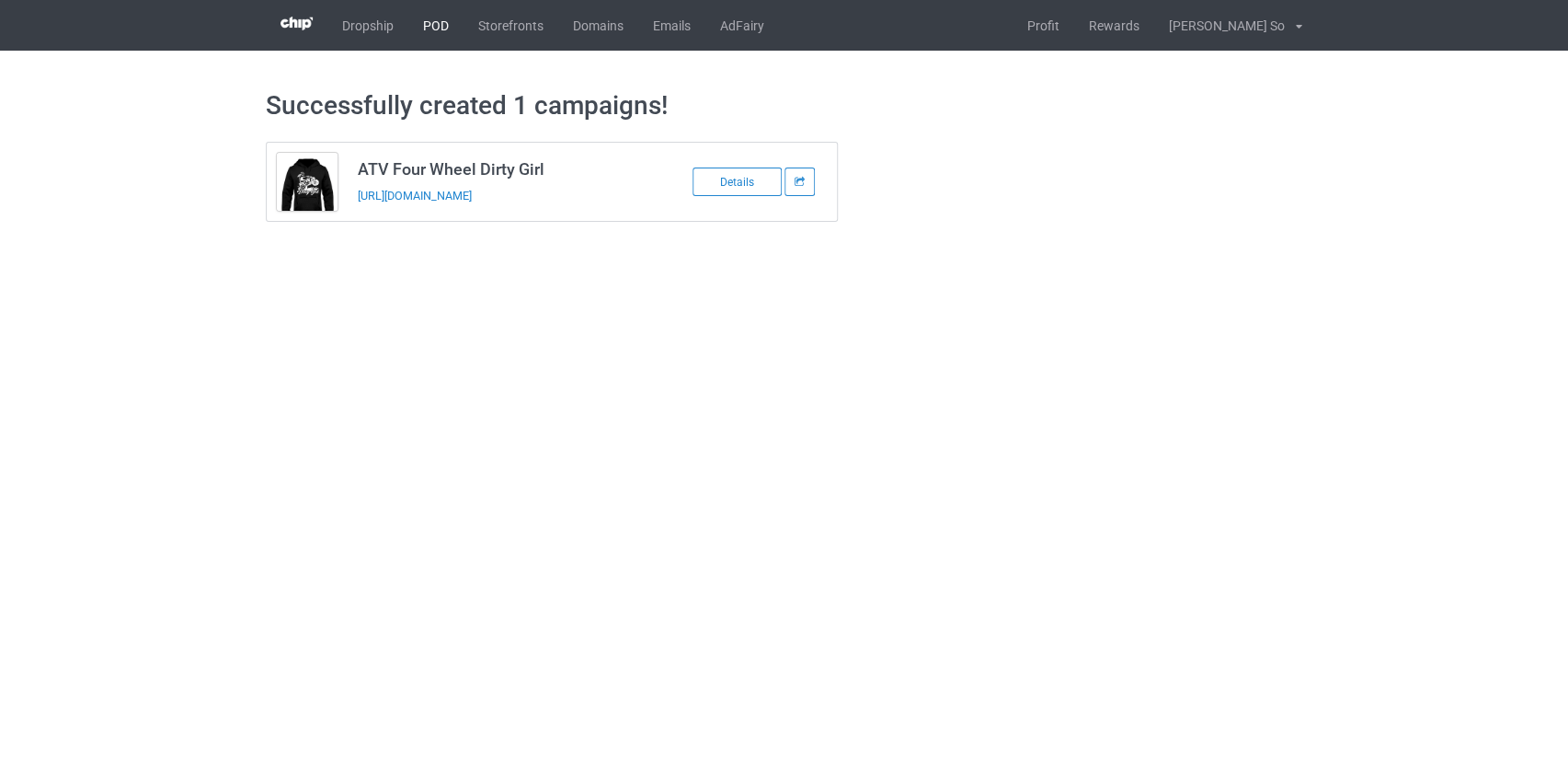
click at [440, 24] on link "POD" at bounding box center [435, 25] width 55 height 50
